Goal: Task Accomplishment & Management: Use online tool/utility

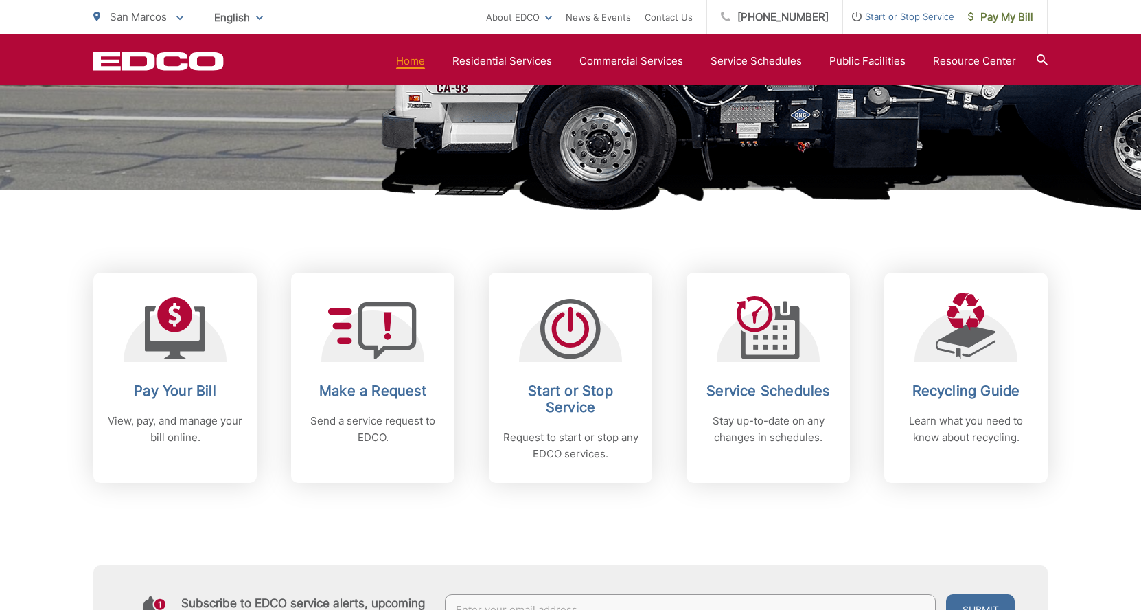
scroll to position [412, 0]
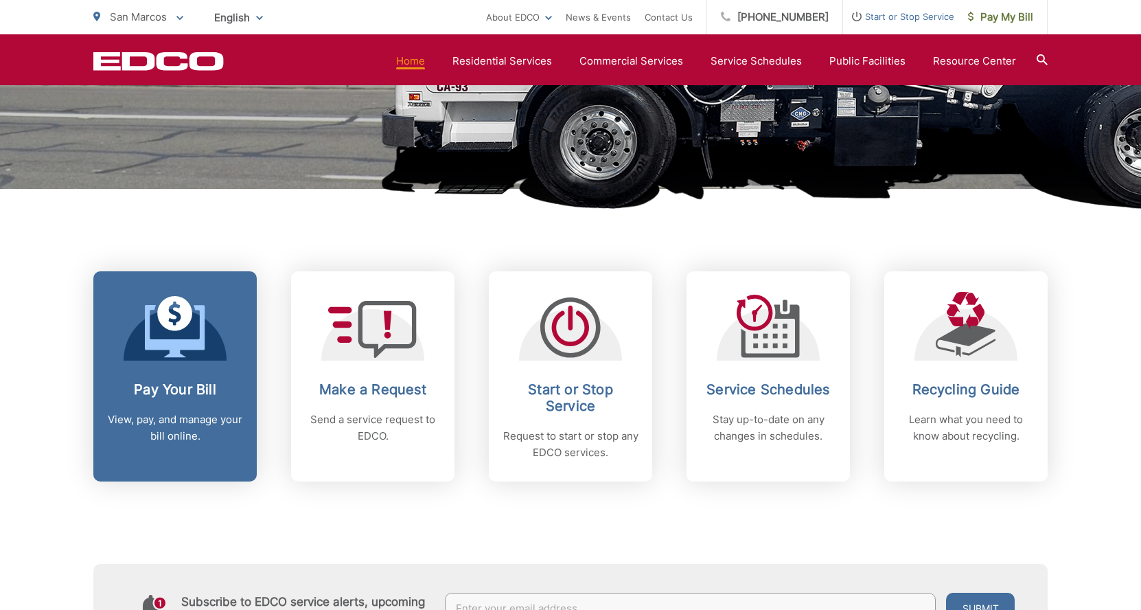
click at [153, 425] on p "View, pay, and manage your bill online." at bounding box center [175, 427] width 136 height 33
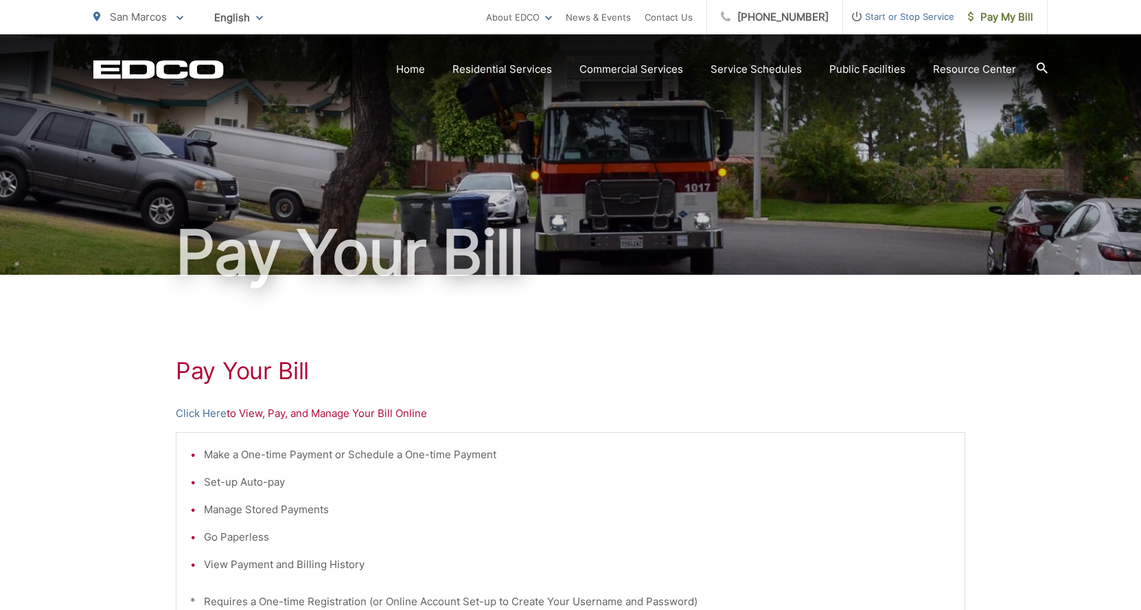
click at [259, 415] on p "Click Here to View, Pay, and Manage Your Bill Online" at bounding box center [571, 413] width 790 height 16
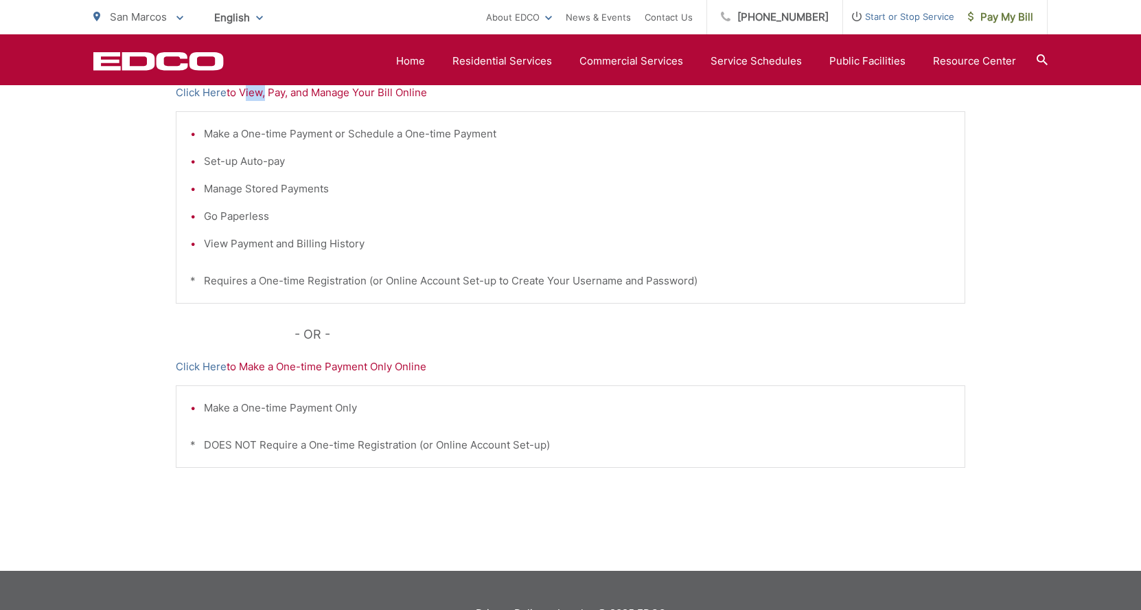
scroll to position [229, 0]
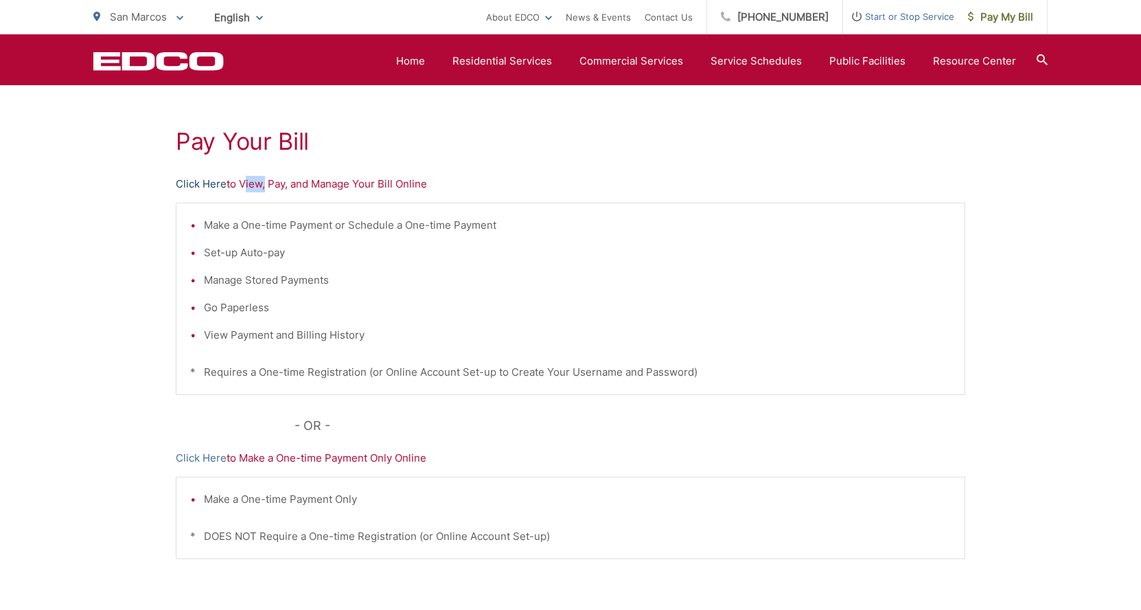
click at [196, 183] on link "Click Here" at bounding box center [201, 184] width 51 height 16
